Goal: Find specific page/section: Find specific page/section

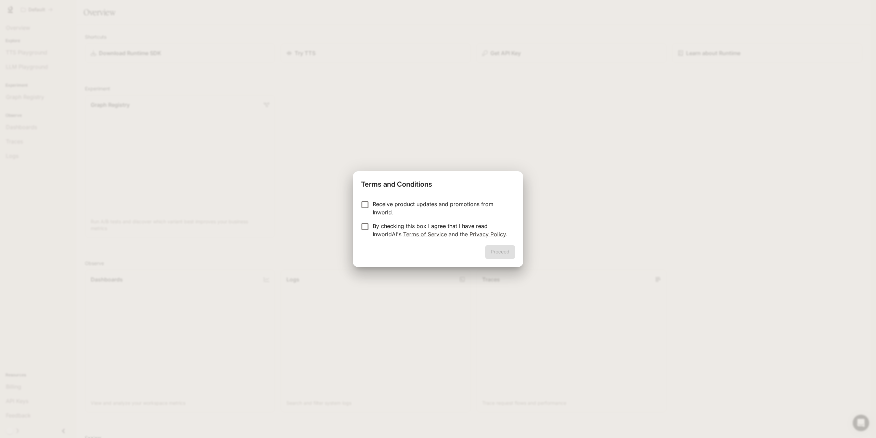
click at [404, 208] on p "Receive product updates and promotions from Inworld." at bounding box center [441, 208] width 137 height 16
click at [387, 225] on p "By checking this box I agree that I have read InworldAI's Terms of Service and …" at bounding box center [441, 230] width 137 height 16
click at [493, 247] on button "Proceed" at bounding box center [500, 252] width 30 height 14
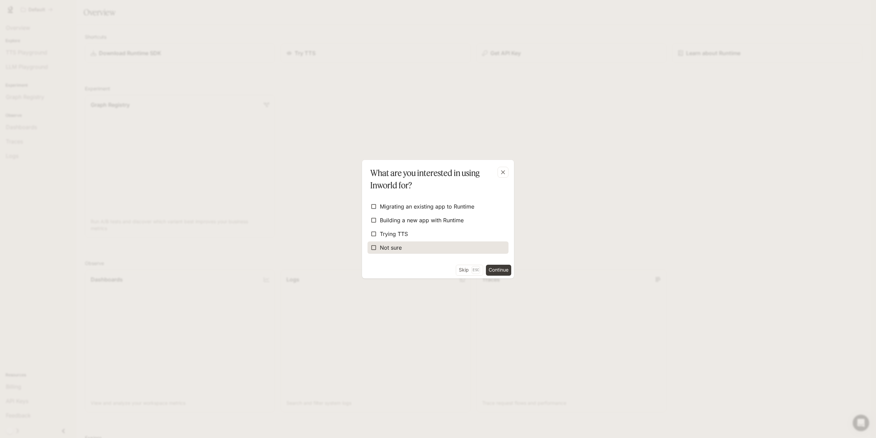
click at [396, 248] on span "Not sure" at bounding box center [391, 247] width 22 height 8
click at [486, 262] on div "Migrating an existing app to Runtime Building a new app with Runtime Trying TTS…" at bounding box center [438, 227] width 152 height 73
click at [496, 270] on button "Continue" at bounding box center [498, 270] width 25 height 11
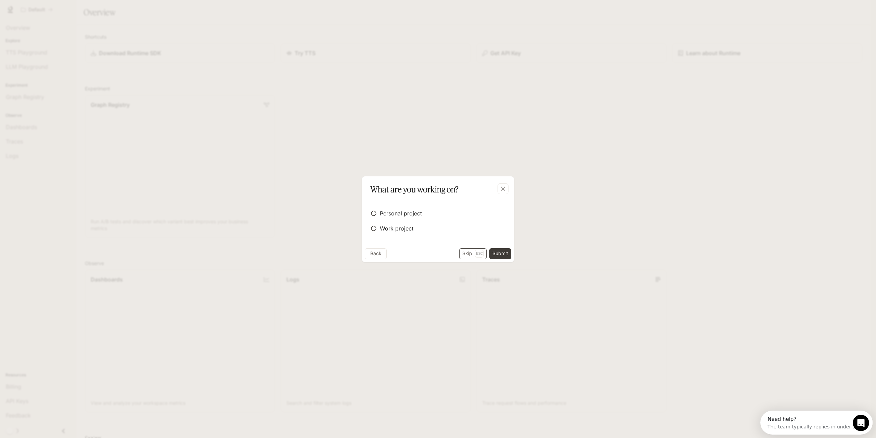
click at [469, 255] on button "Skip Esc" at bounding box center [472, 253] width 27 height 11
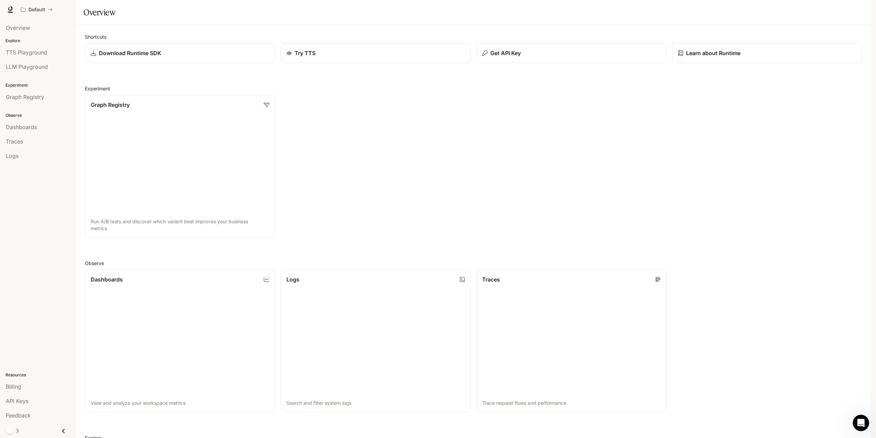
scroll to position [103, 0]
click at [874, 158] on div "Skip to main content Default Runtime Runtime Documentation Documentation Portal…" at bounding box center [438, 219] width 876 height 438
click at [33, 65] on span "LLM Playground" at bounding box center [27, 67] width 42 height 8
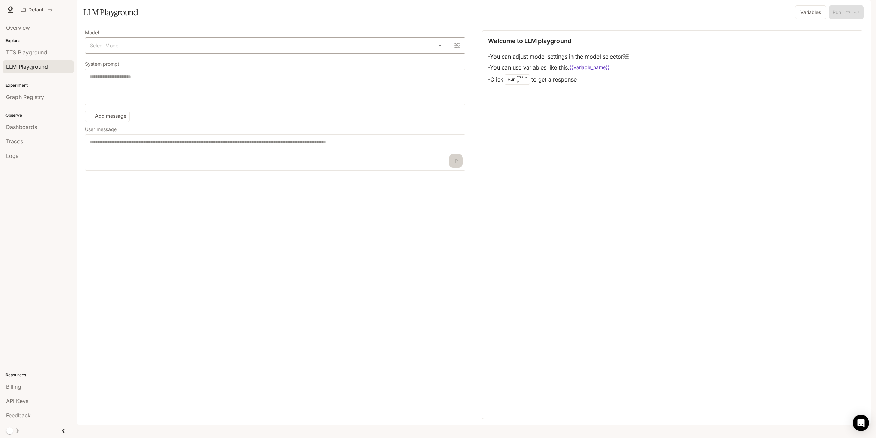
click at [415, 66] on body "Skip to main content Default Runtime Runtime Documentation Documentation Portal…" at bounding box center [438, 219] width 876 height 438
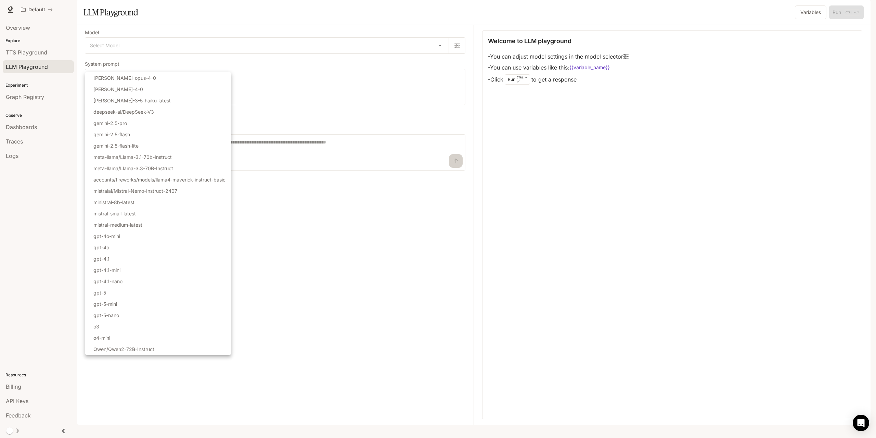
click at [365, 239] on div at bounding box center [438, 219] width 876 height 438
click at [297, 67] on body "Skip to main content Default Runtime Runtime Documentation Documentation Portal…" at bounding box center [438, 219] width 876 height 438
click at [142, 141] on li "gemini-2.5-flash-lite" at bounding box center [158, 145] width 146 height 11
type input "**********"
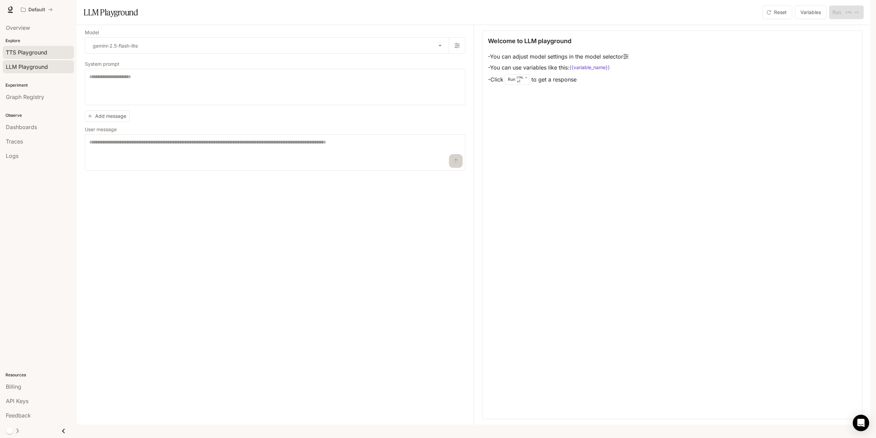
click at [28, 52] on span "TTS Playground" at bounding box center [26, 52] width 41 height 8
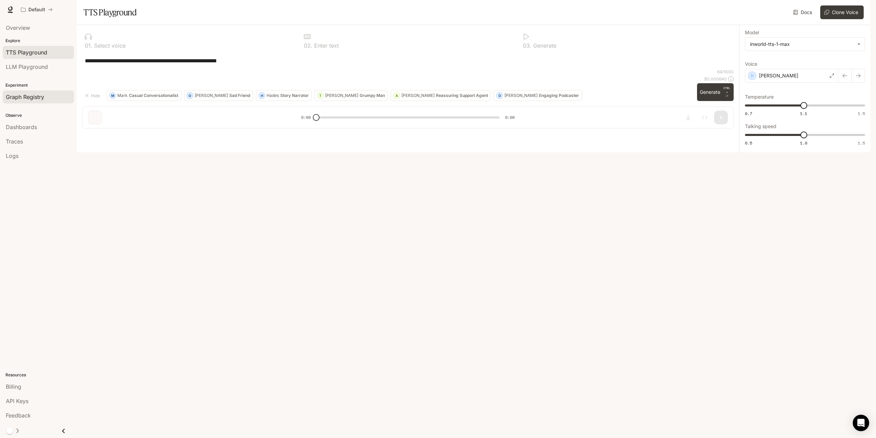
click at [21, 98] on span "Graph Registry" at bounding box center [25, 97] width 38 height 8
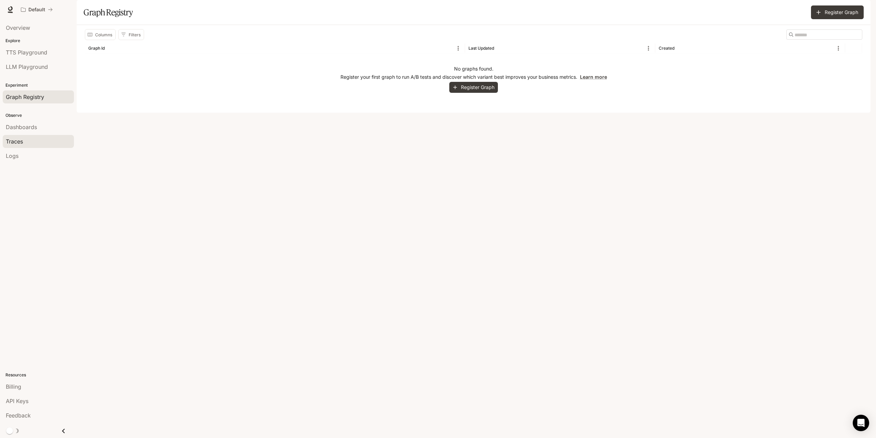
click at [25, 141] on div "Traces" at bounding box center [38, 141] width 65 height 8
